Goal: Task Accomplishment & Management: Complete application form

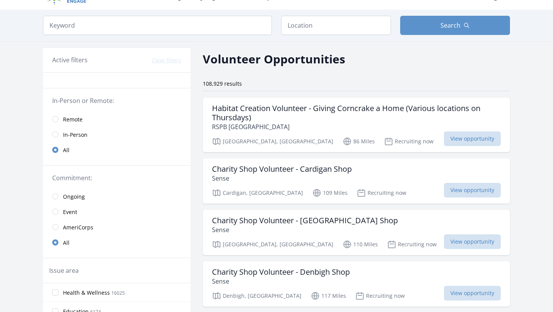
scroll to position [14, 0]
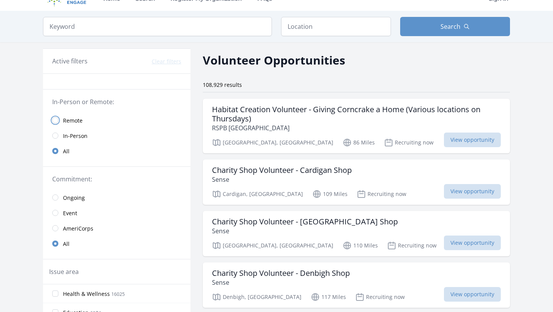
click at [56, 122] on input "radio" at bounding box center [55, 120] width 6 height 6
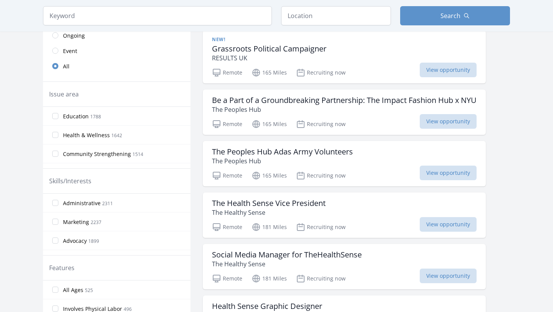
scroll to position [183, 0]
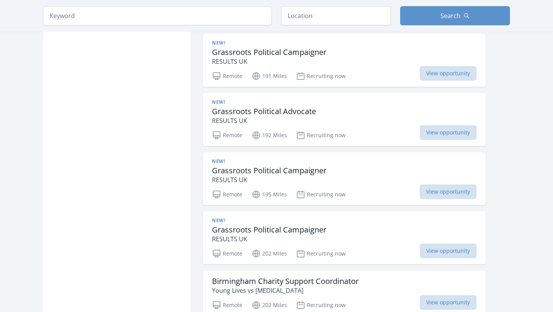
scroll to position [783, 0]
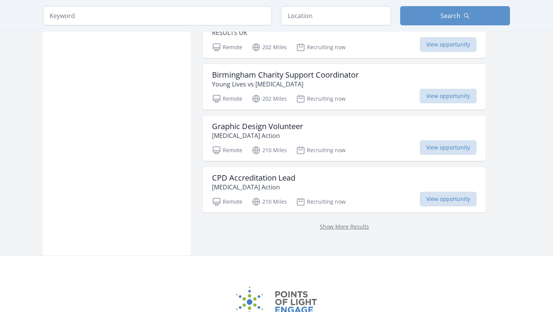
scroll to position [962, 0]
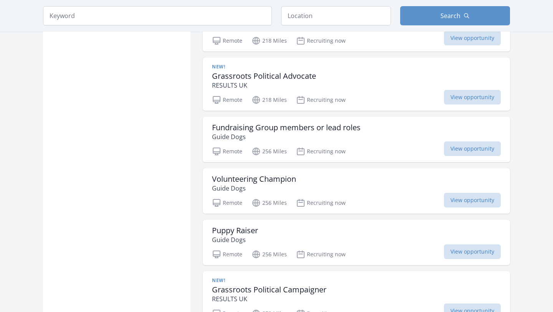
scroll to position [1434, 0]
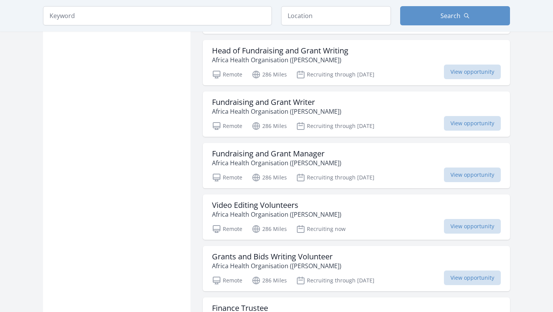
scroll to position [1896, 0]
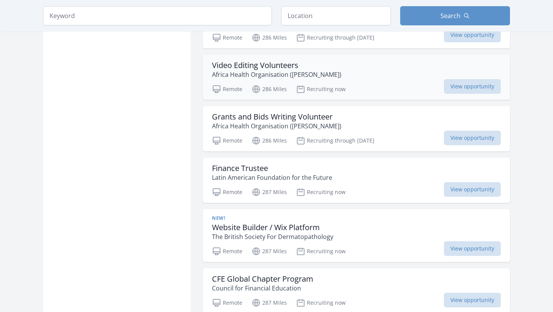
scroll to position [2033, 0]
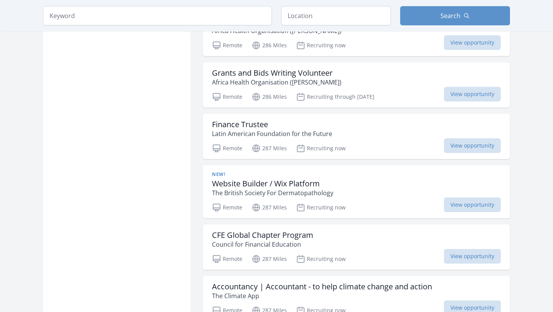
scroll to position [2081, 0]
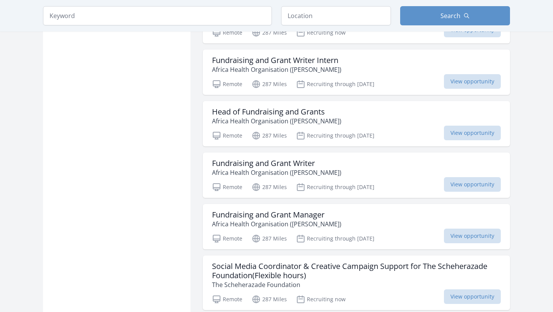
scroll to position [2979, 0]
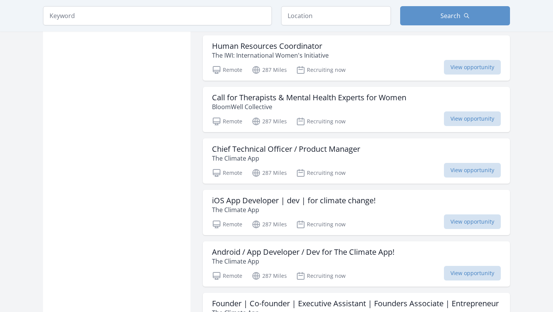
scroll to position [3887, 0]
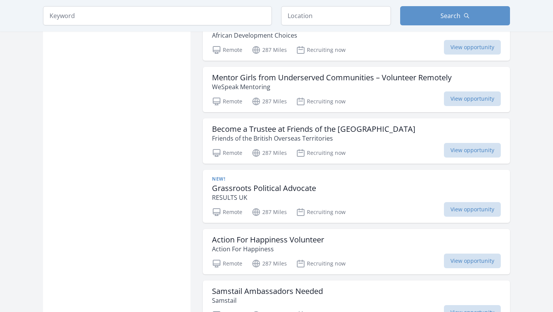
scroll to position [5035, 0]
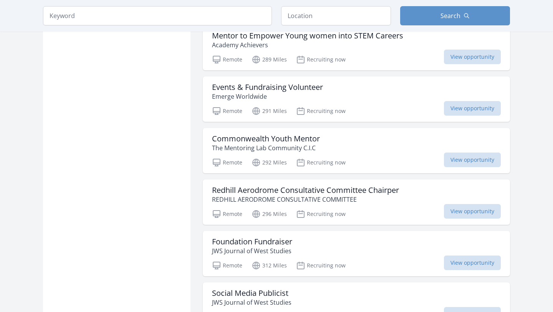
scroll to position [5434, 0]
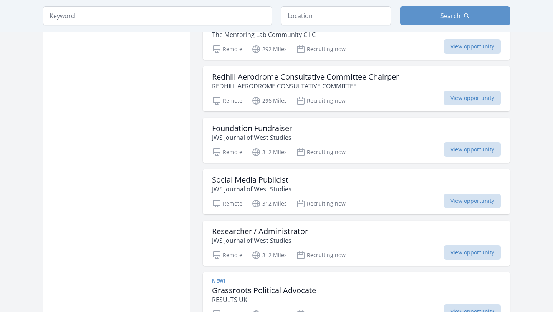
scroll to position [5596, 0]
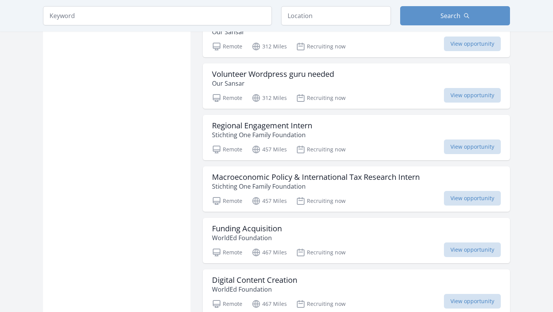
scroll to position [5864, 0]
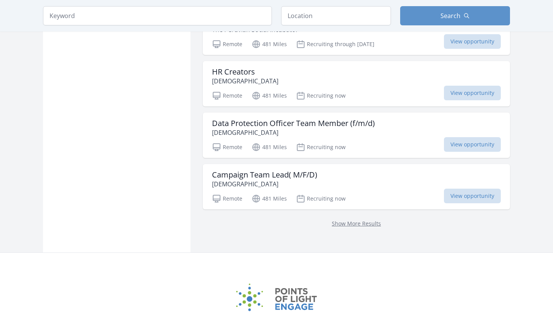
scroll to position [6230, 0]
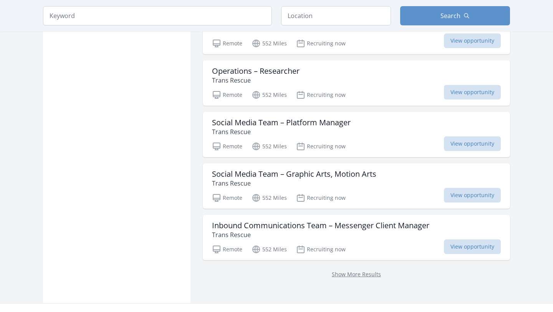
scroll to position [7212, 0]
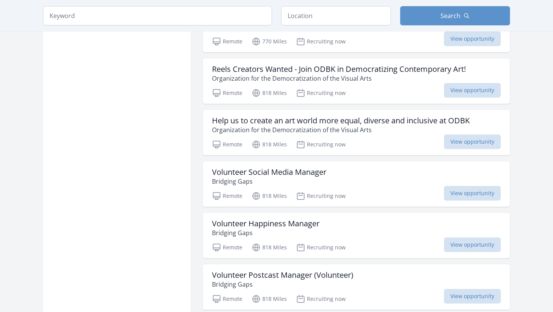
scroll to position [8332, 0]
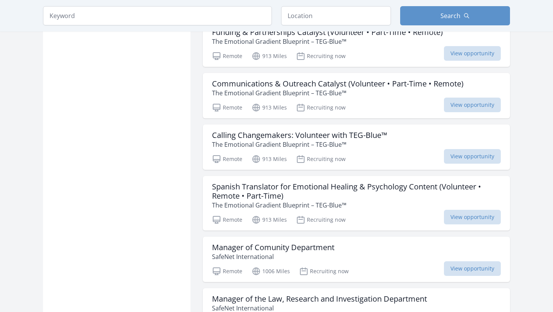
scroll to position [8753, 0]
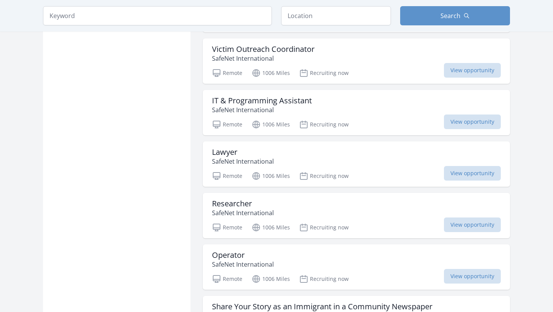
scroll to position [9277, 0]
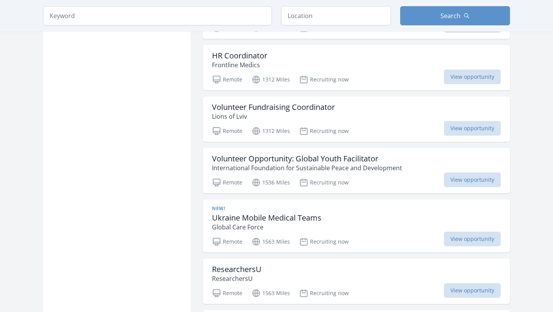
scroll to position [10074, 0]
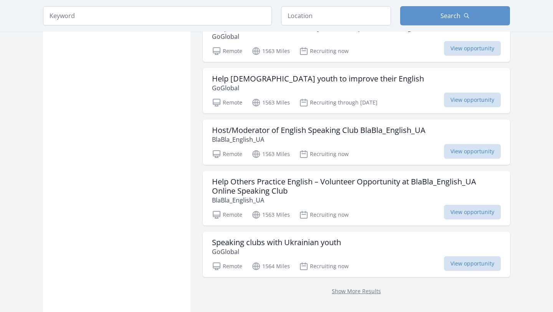
scroll to position [10409, 0]
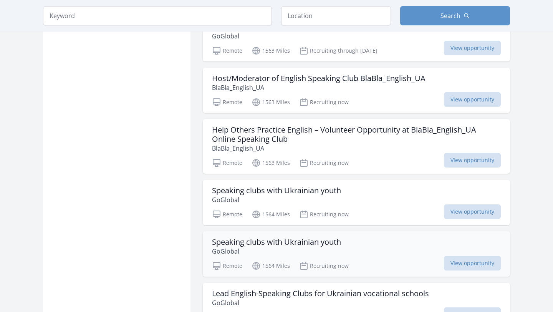
click at [353, 251] on div "Speaking clubs with Ukrainian youth GoGlobal" at bounding box center [356, 246] width 289 height 18
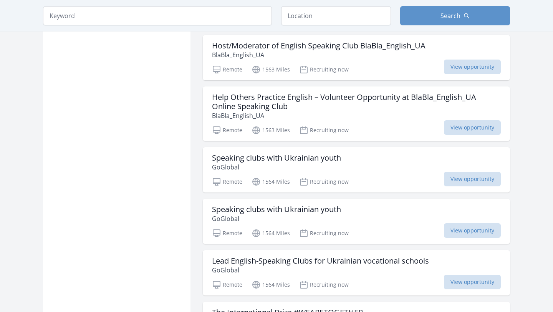
scroll to position [10718, 0]
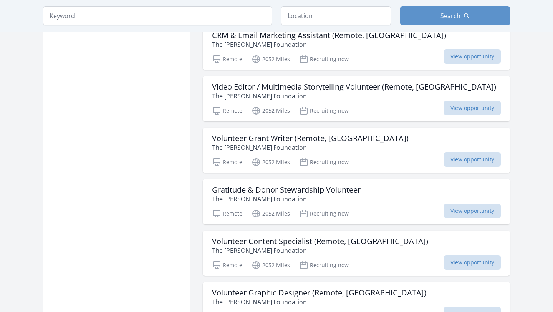
scroll to position [11320, 0]
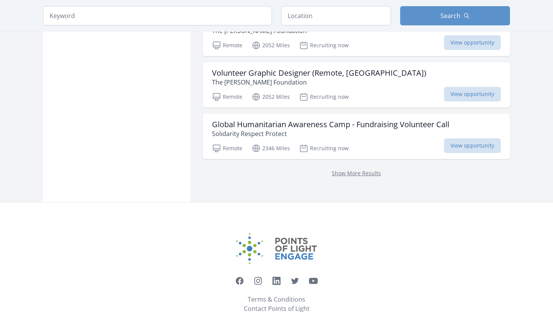
scroll to position [11567, 0]
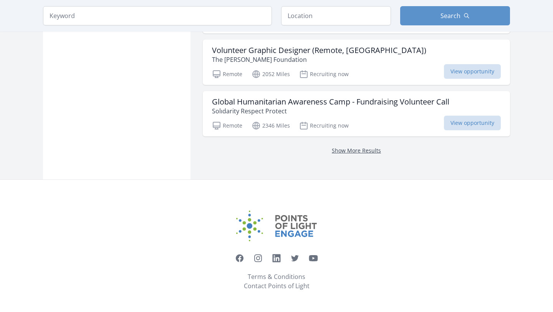
click at [365, 153] on link "Show More Results" at bounding box center [356, 150] width 49 height 7
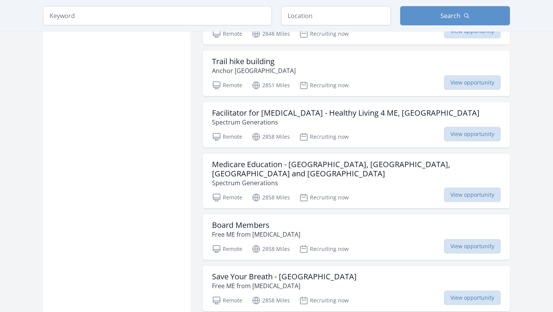
scroll to position [13419, 0]
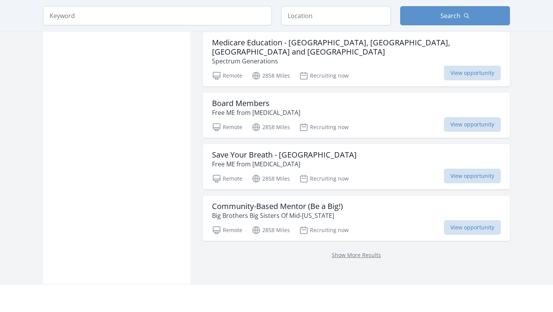
scroll to position [13544, 0]
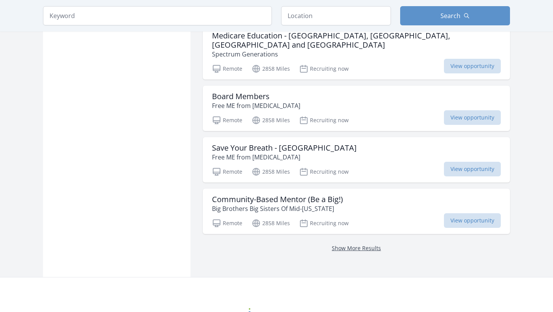
click at [358, 246] on link "Show More Results" at bounding box center [356, 247] width 49 height 7
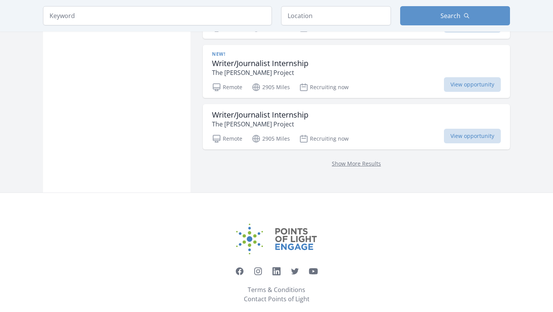
scroll to position [15761, 0]
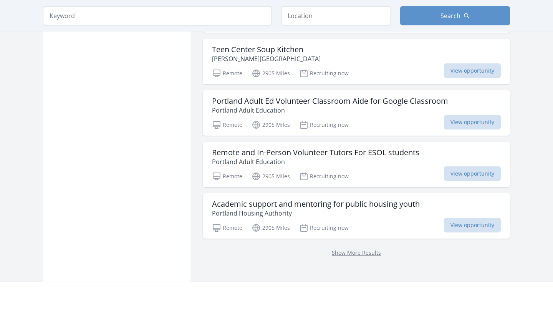
scroll to position [16806, 0]
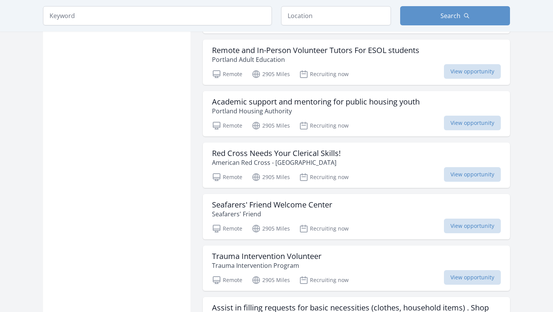
click at [360, 149] on div "Red Cross Needs Your Clerical Skills! American Red Cross - Northern New England" at bounding box center [356, 158] width 289 height 18
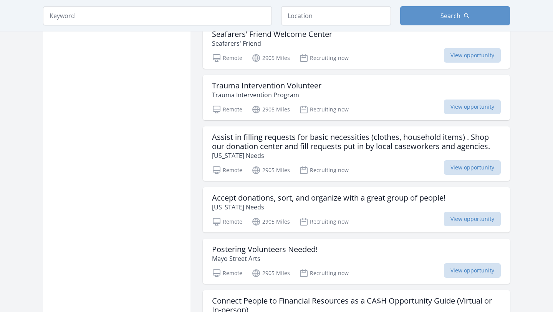
scroll to position [16978, 0]
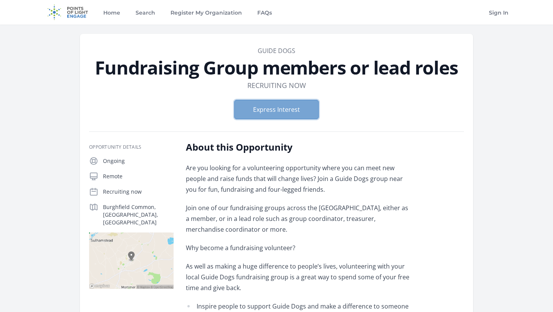
click at [295, 109] on button "Express Interest" at bounding box center [276, 109] width 84 height 19
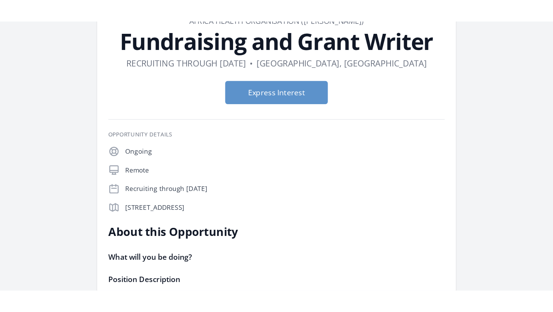
scroll to position [55, 0]
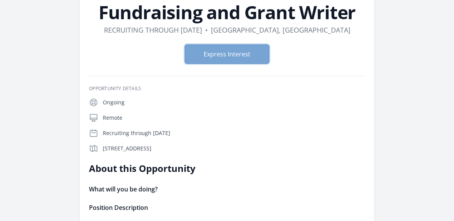
click at [251, 50] on button "Express Interest" at bounding box center [227, 54] width 84 height 19
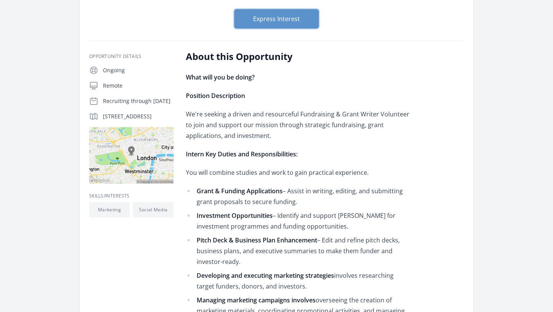
scroll to position [0, 0]
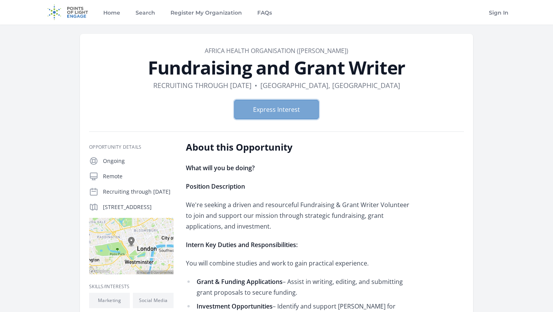
click at [271, 113] on button "Express Interest" at bounding box center [276, 109] width 84 height 19
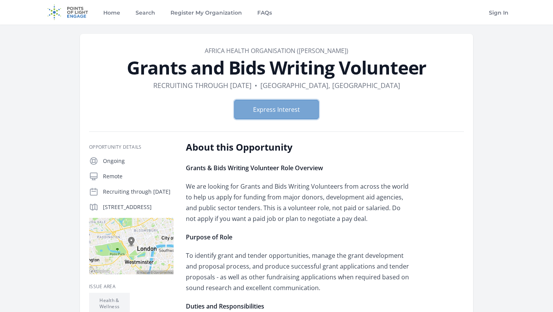
click at [296, 114] on button "Express Interest" at bounding box center [276, 109] width 84 height 19
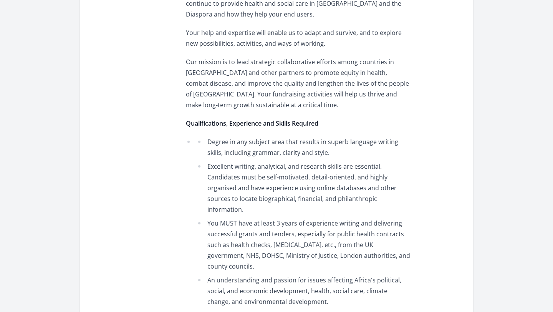
scroll to position [648, 0]
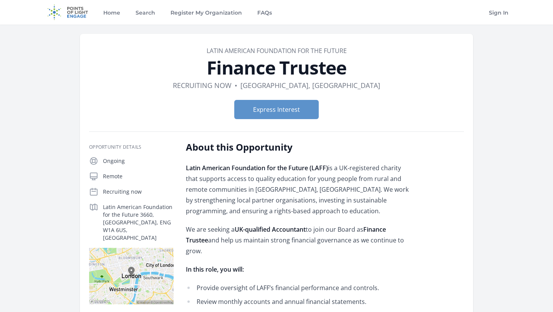
scroll to position [173, 0]
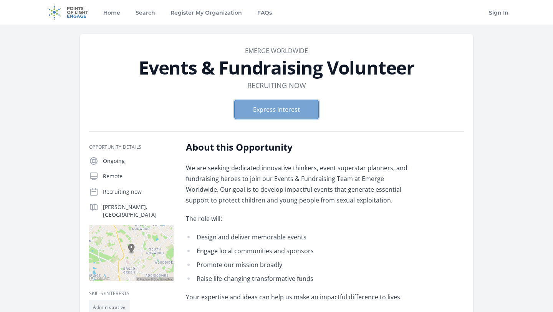
click at [276, 109] on button "Express Interest" at bounding box center [276, 109] width 84 height 19
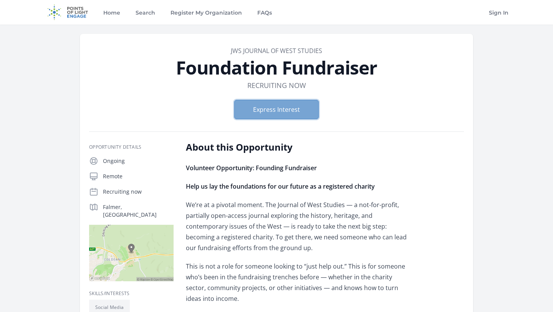
click at [301, 114] on button "Express Interest" at bounding box center [276, 109] width 84 height 19
click at [291, 111] on button "Express Interest" at bounding box center [276, 109] width 84 height 19
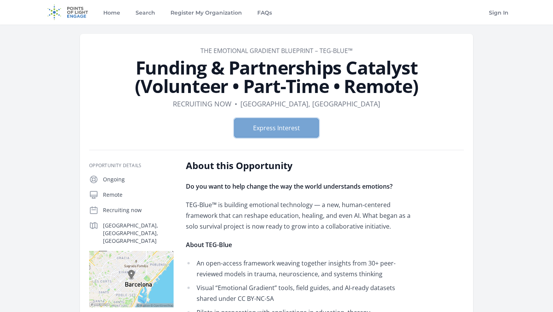
click at [306, 129] on button "Express Interest" at bounding box center [276, 127] width 84 height 19
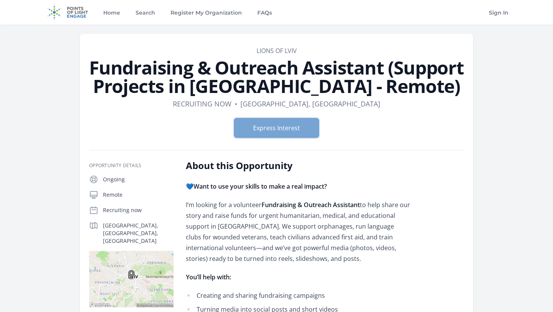
click at [257, 129] on button "Express Interest" at bounding box center [276, 127] width 84 height 19
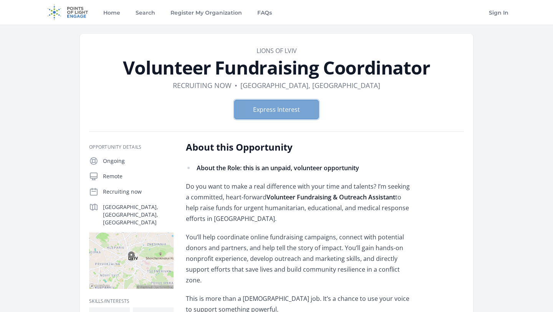
click at [305, 110] on button "Express Interest" at bounding box center [276, 109] width 84 height 19
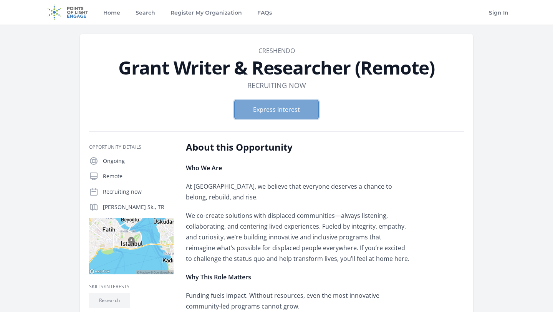
click at [300, 106] on button "Express Interest" at bounding box center [276, 109] width 84 height 19
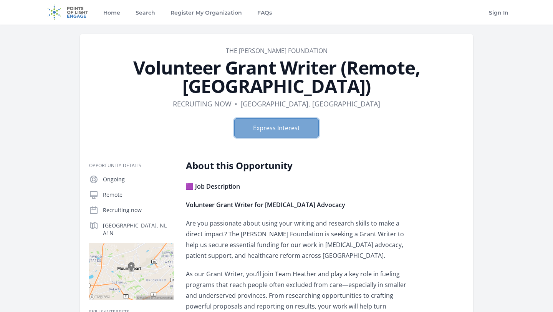
click at [290, 118] on button "Express Interest" at bounding box center [276, 127] width 84 height 19
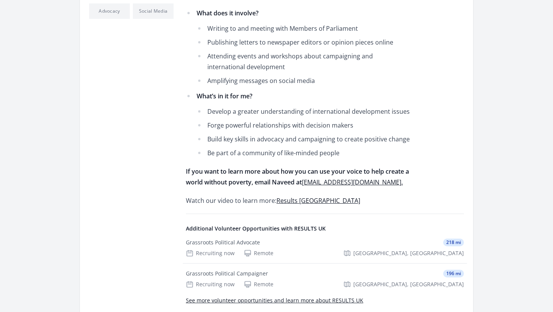
scroll to position [276, 0]
